Goal: Task Accomplishment & Management: Use online tool/utility

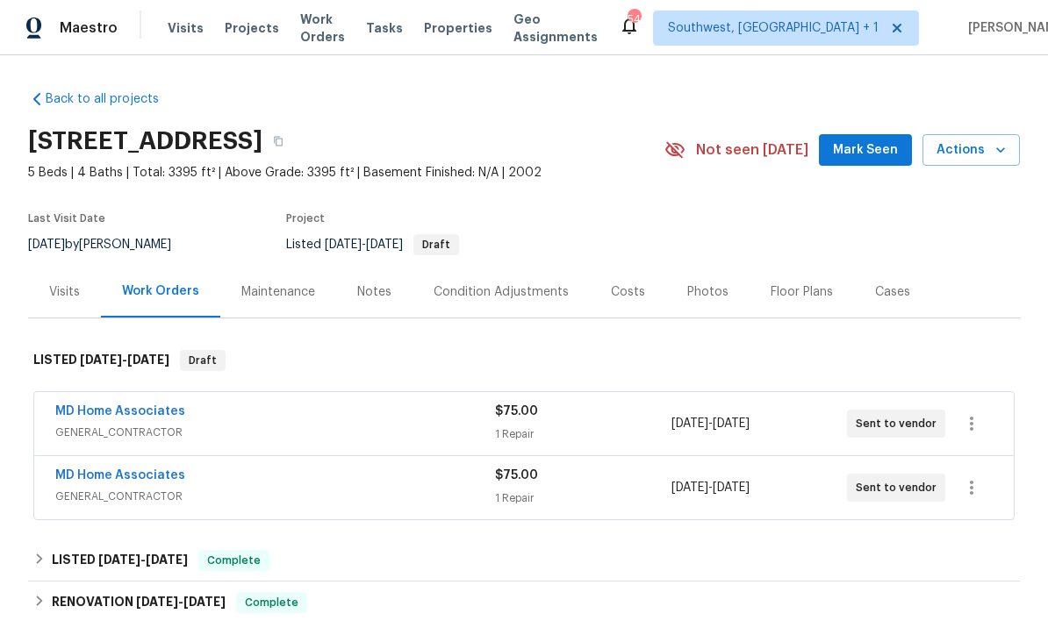
click at [307, 26] on span "Work Orders" at bounding box center [322, 28] width 45 height 35
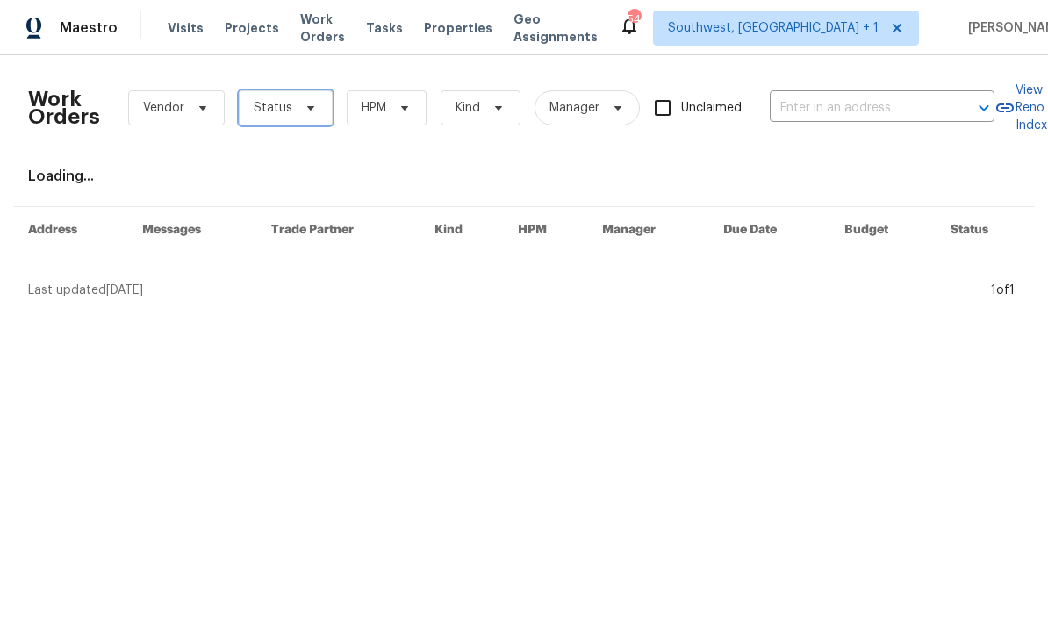
click at [271, 118] on span "Status" at bounding box center [286, 107] width 94 height 35
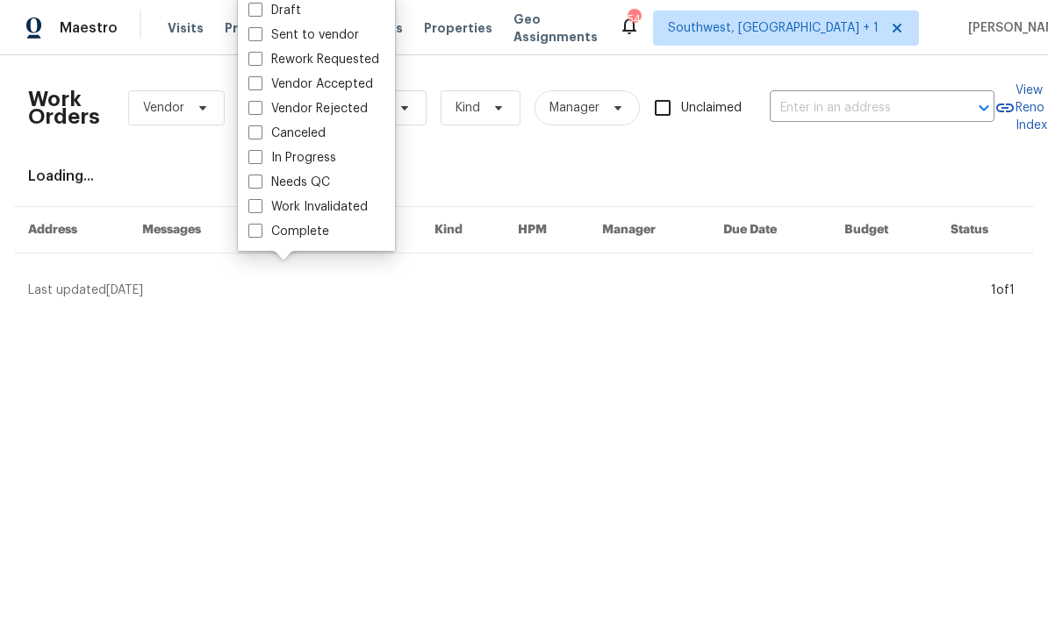
click at [257, 183] on span at bounding box center [255, 182] width 14 height 14
click at [257, 183] on input "Needs QC" at bounding box center [253, 179] width 11 height 11
checkbox input "true"
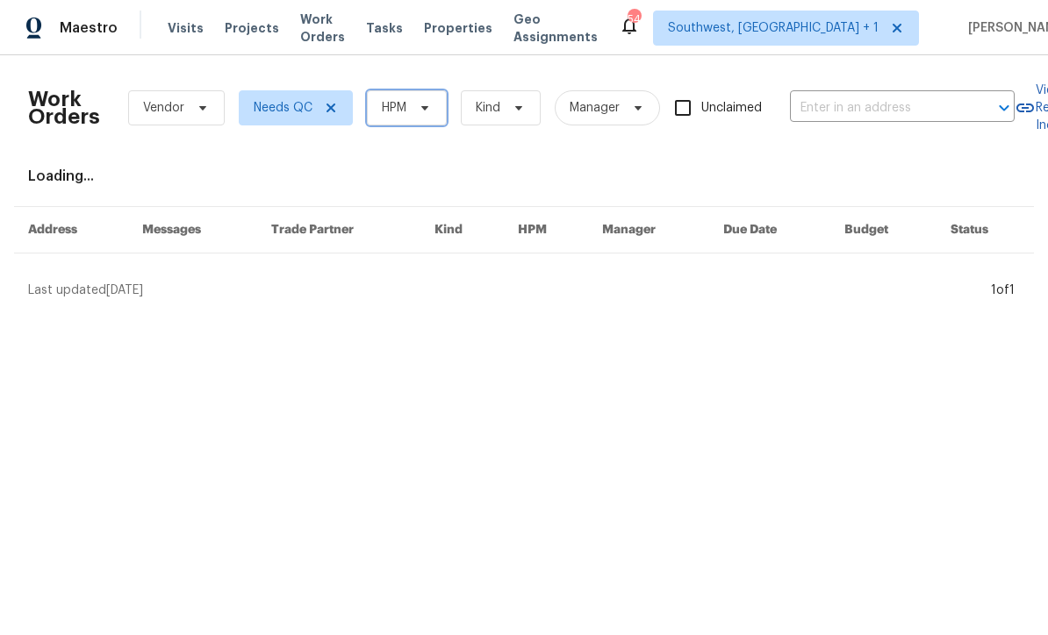
click at [429, 118] on span "HPM" at bounding box center [407, 107] width 80 height 35
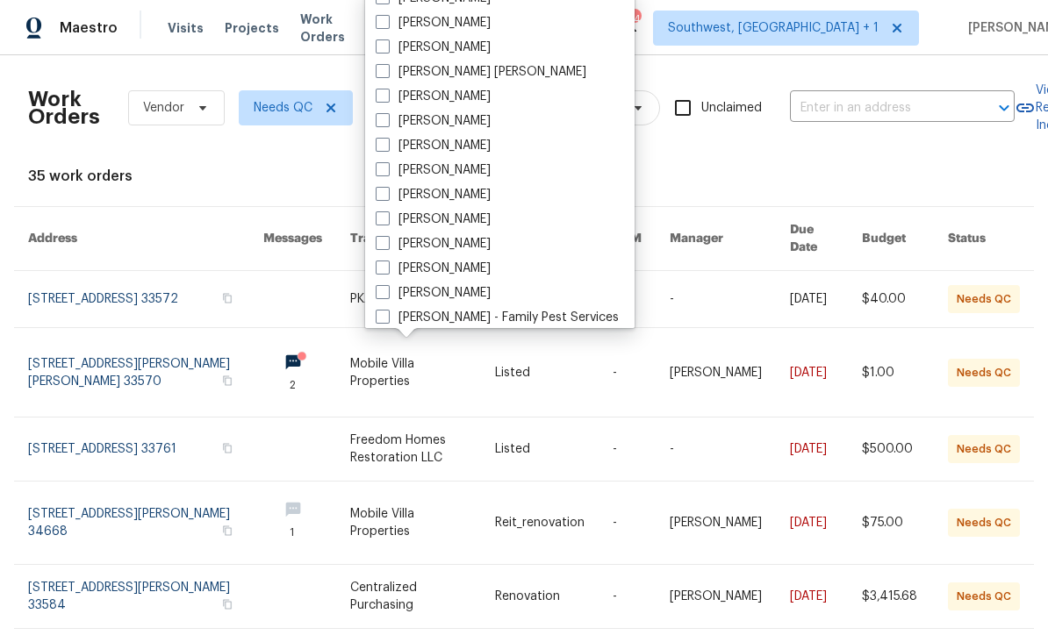
scroll to position [110, 0]
click at [384, 249] on span at bounding box center [383, 244] width 14 height 14
click at [384, 247] on input "[PERSON_NAME]" at bounding box center [381, 241] width 11 height 11
checkbox input "true"
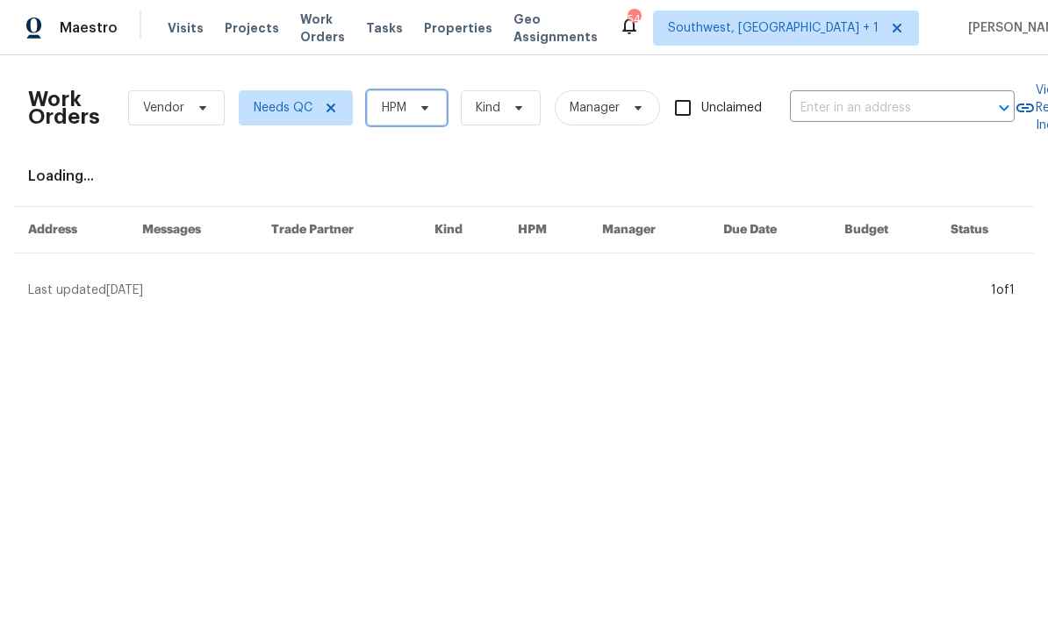
click at [392, 122] on span "HPM" at bounding box center [407, 107] width 80 height 35
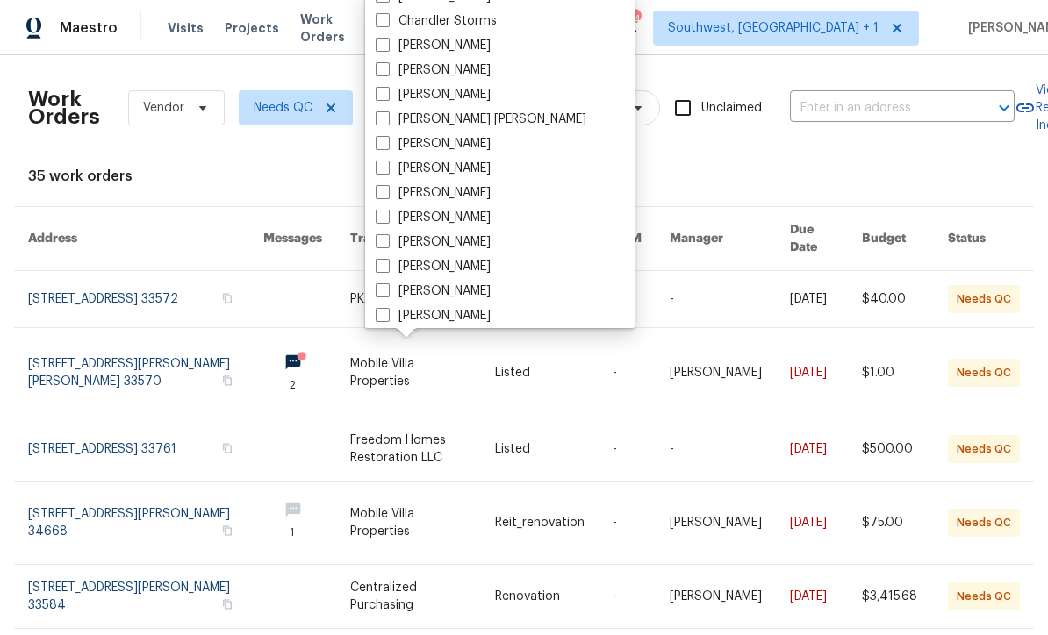
scroll to position [61, 0]
click at [383, 297] on span at bounding box center [383, 292] width 14 height 14
click at [383, 296] on input "[PERSON_NAME]" at bounding box center [381, 289] width 11 height 11
checkbox input "true"
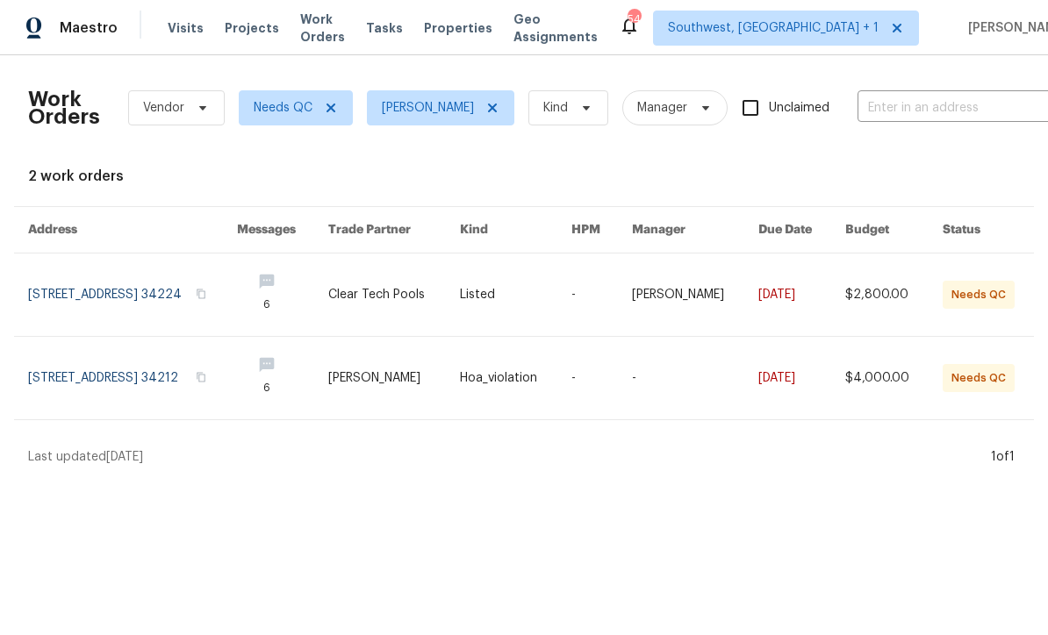
click at [571, 388] on link at bounding box center [515, 378] width 111 height 82
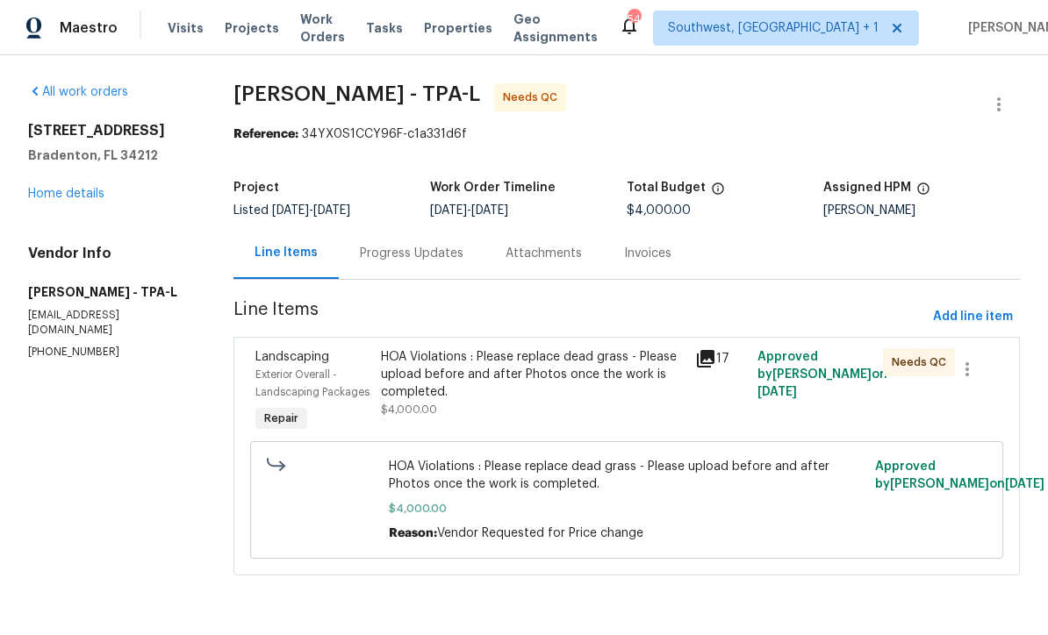
click at [580, 398] on div "HOA Violations : Please replace dead grass - Please upload before and after Pho…" at bounding box center [532, 374] width 303 height 53
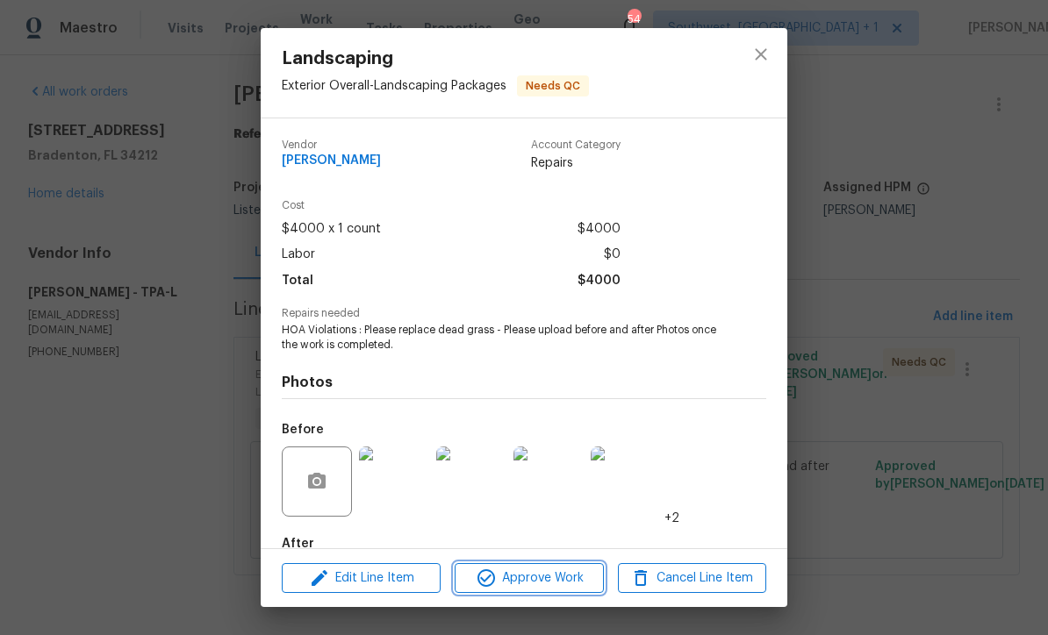
click at [560, 583] on span "Approve Work" at bounding box center [529, 579] width 138 height 22
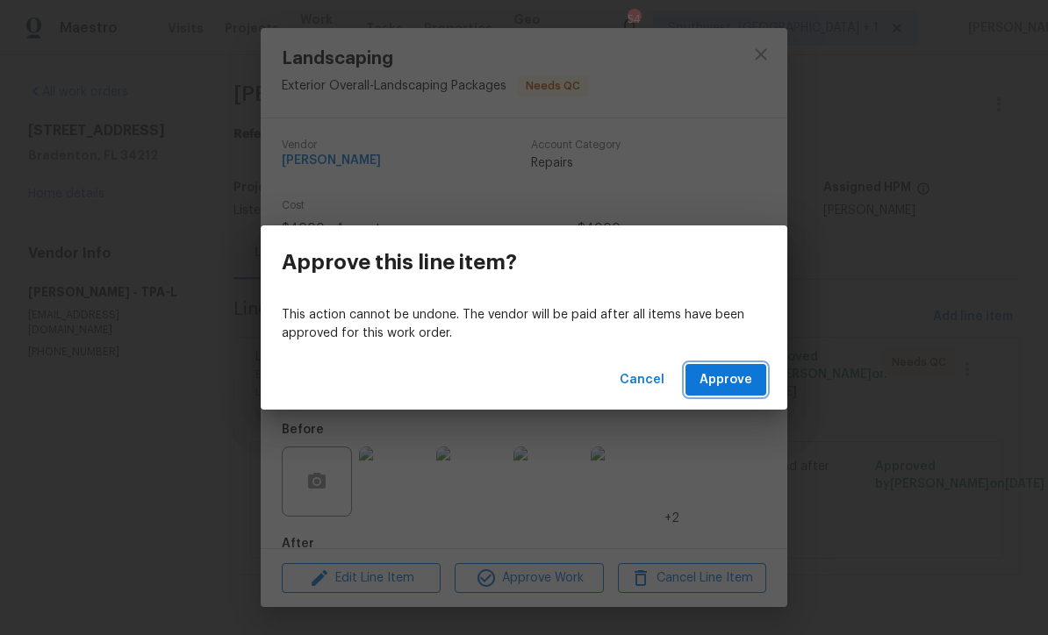
click at [721, 384] on span "Approve" at bounding box center [725, 380] width 53 height 22
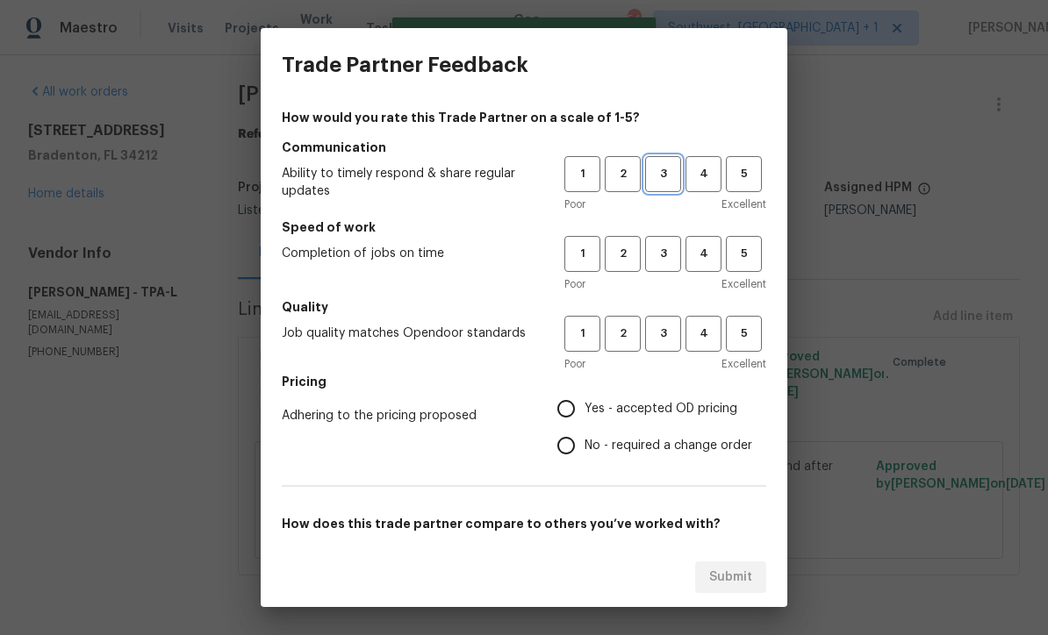
click at [660, 179] on span "3" at bounding box center [663, 174] width 32 height 20
click at [663, 262] on span "3" at bounding box center [663, 254] width 32 height 20
click at [661, 351] on button "3" at bounding box center [663, 334] width 36 height 36
click at [565, 402] on input "Yes - accepted OD pricing" at bounding box center [566, 409] width 37 height 37
radio input "true"
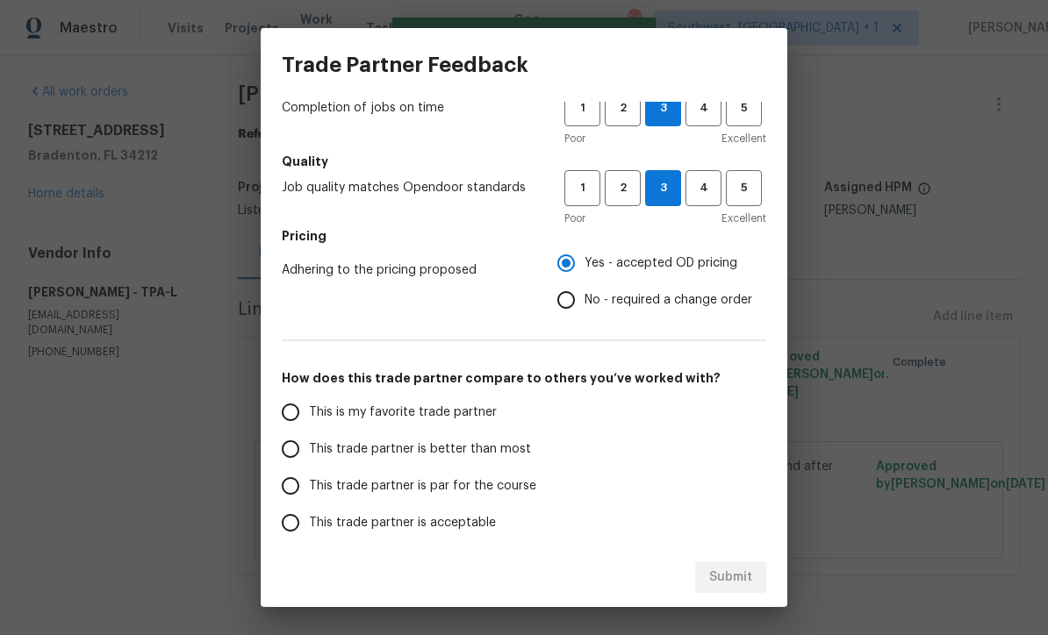
scroll to position [140, 0]
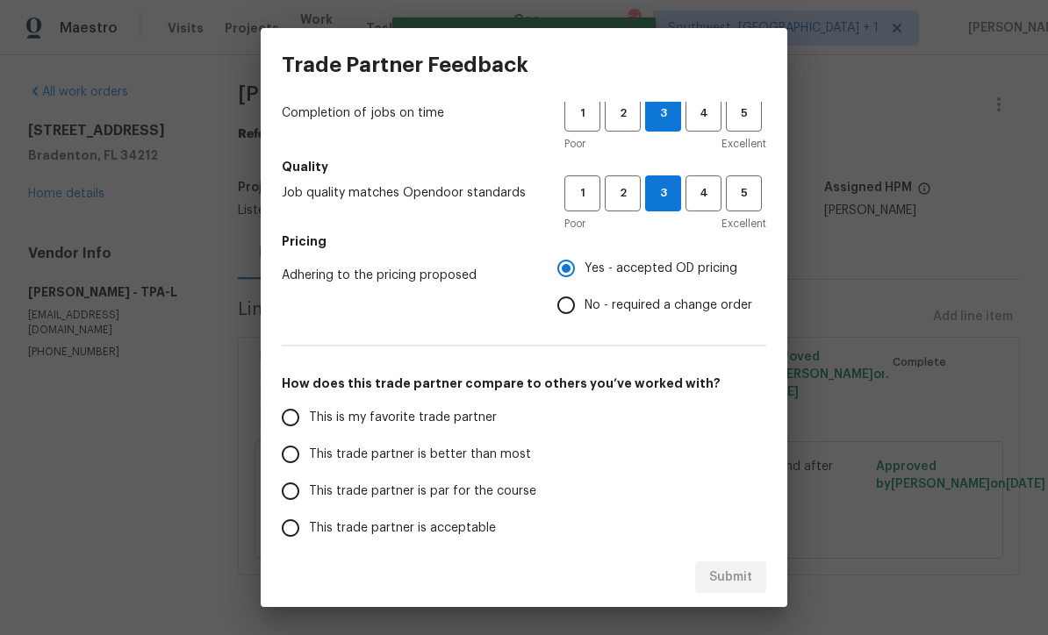
click at [290, 494] on input "This trade partner is par for the course" at bounding box center [290, 491] width 37 height 37
click at [735, 581] on span "Submit" at bounding box center [730, 578] width 43 height 22
radio input "true"
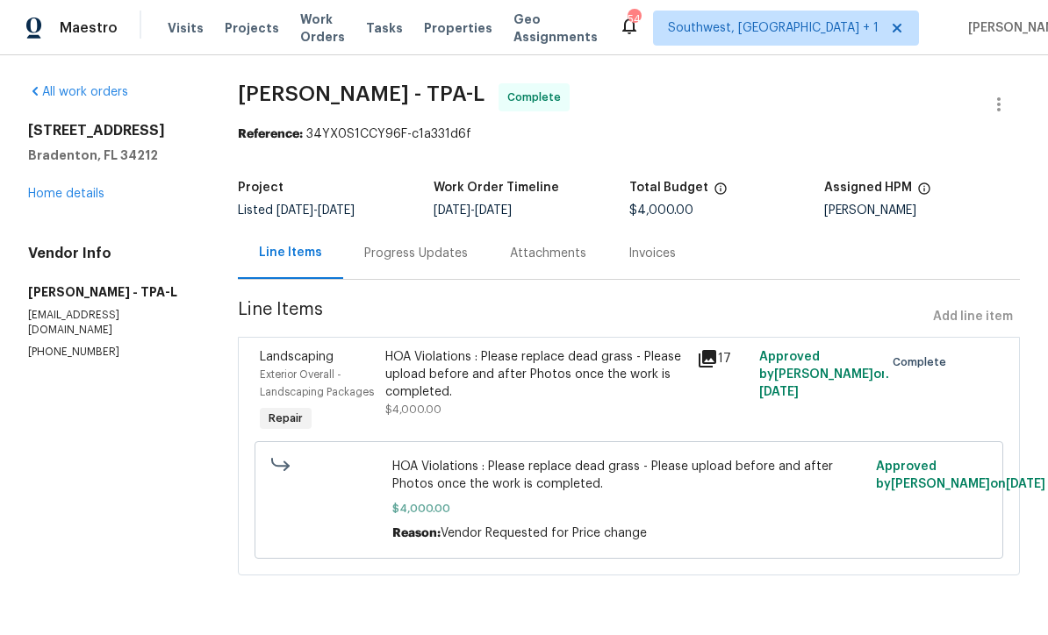
click at [303, 31] on span "Work Orders" at bounding box center [322, 28] width 45 height 35
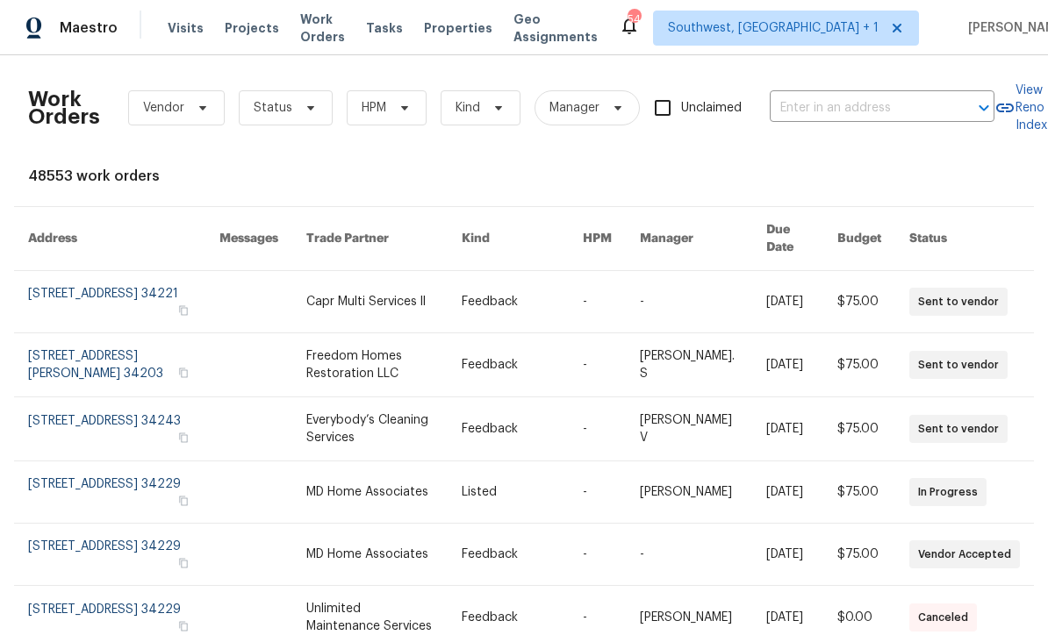
click at [236, 34] on span "Projects" at bounding box center [252, 28] width 54 height 18
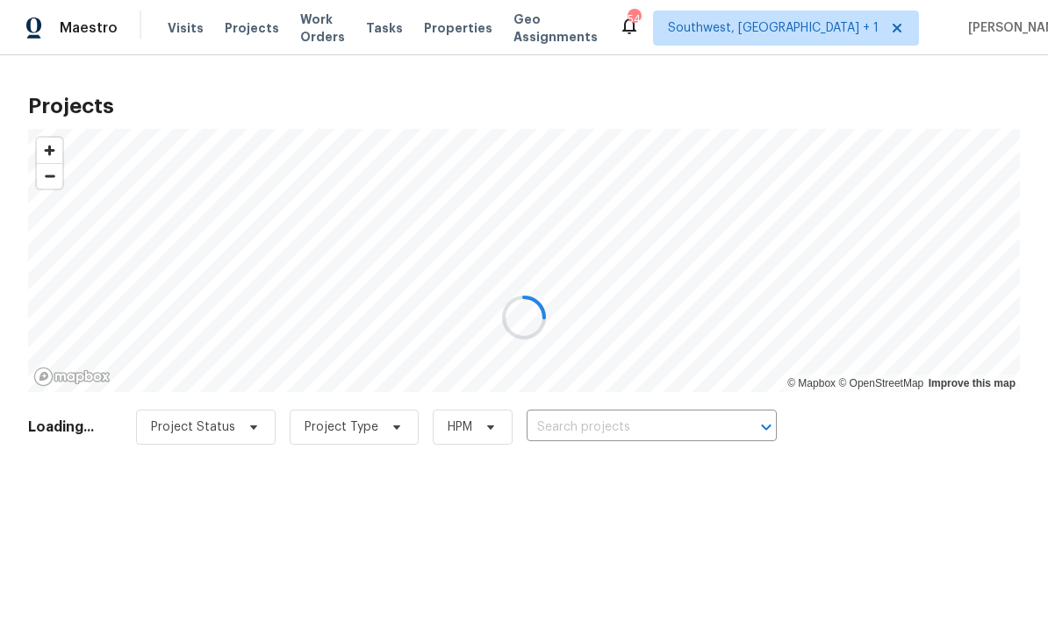
click at [629, 425] on div at bounding box center [524, 317] width 1048 height 635
